Goal: Transaction & Acquisition: Purchase product/service

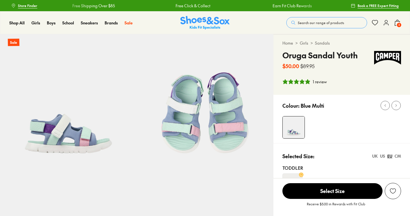
select select "*"
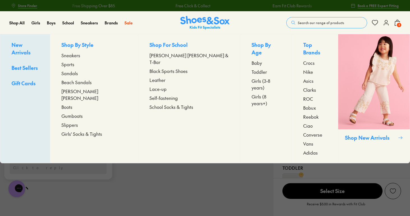
click at [252, 93] on span "Girls (8 years+)" at bounding box center [266, 99] width 29 height 13
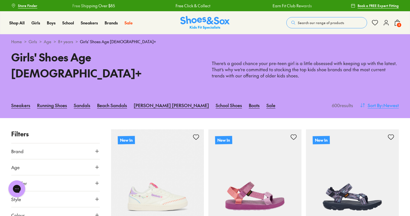
click at [383, 102] on span ": Newest" at bounding box center [390, 105] width 17 height 7
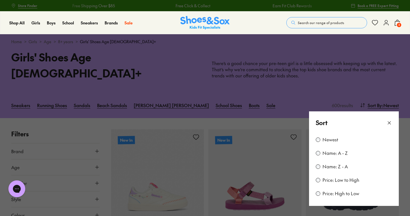
click at [345, 177] on label "Price: Low to High" at bounding box center [341, 180] width 37 height 6
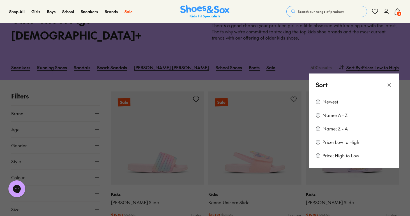
click at [390, 82] on icon at bounding box center [390, 85] width 6 height 6
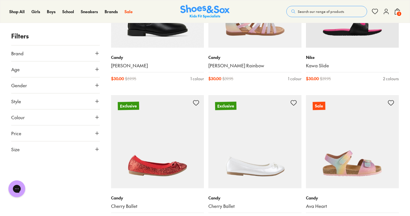
scroll to position [1190, 0]
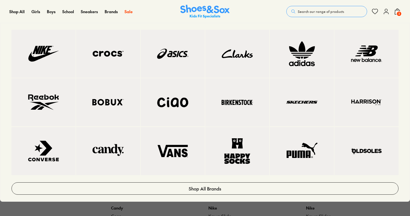
scroll to position [2078, 0]
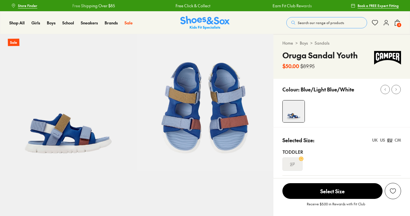
select select "*"
